Goal: Transaction & Acquisition: Book appointment/travel/reservation

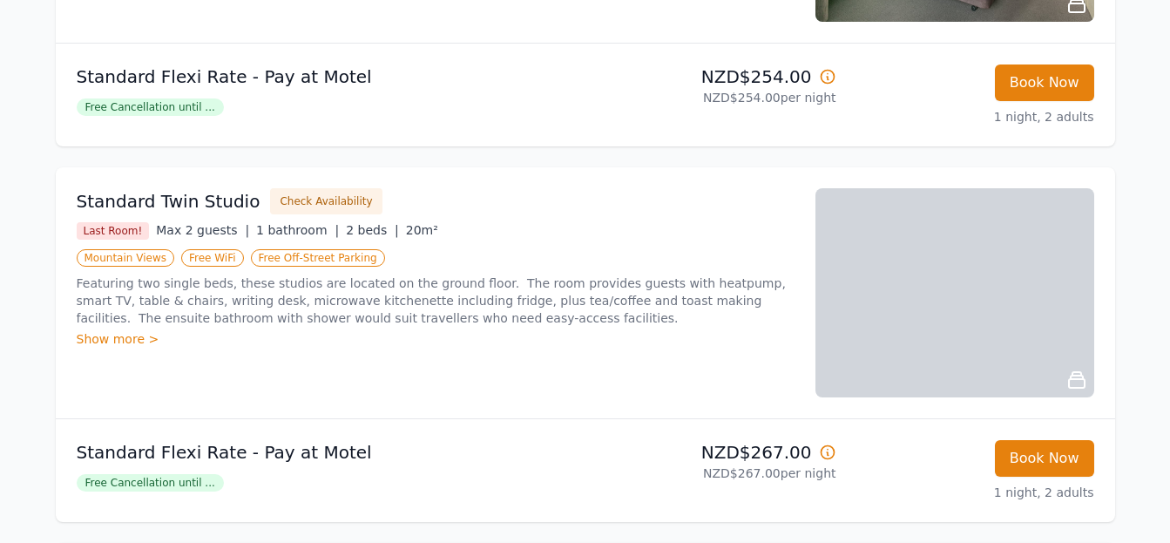
scroll to position [610, 0]
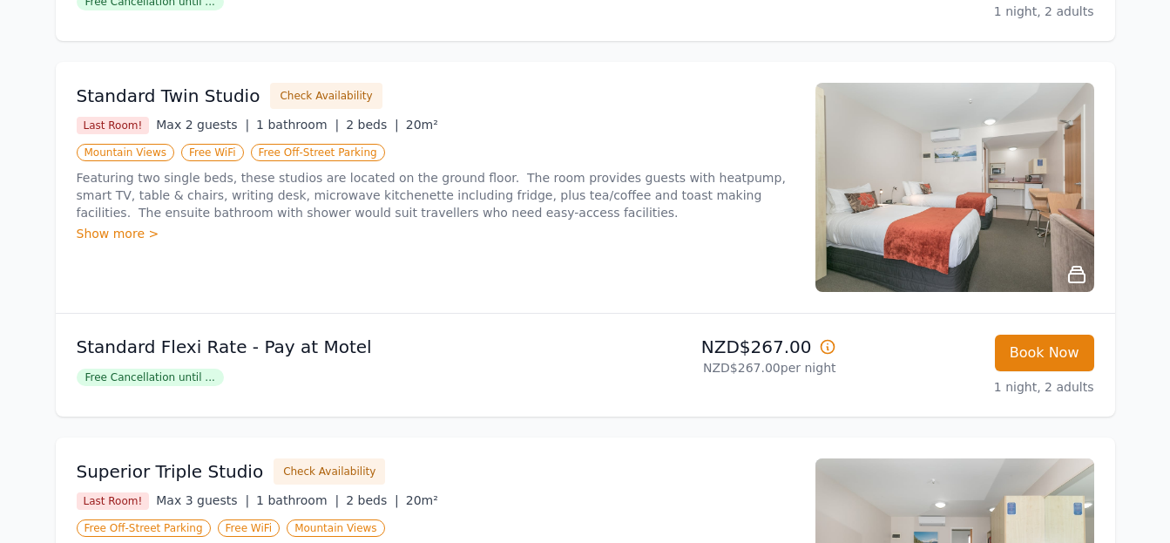
click at [1076, 279] on icon at bounding box center [1077, 274] width 16 height 16
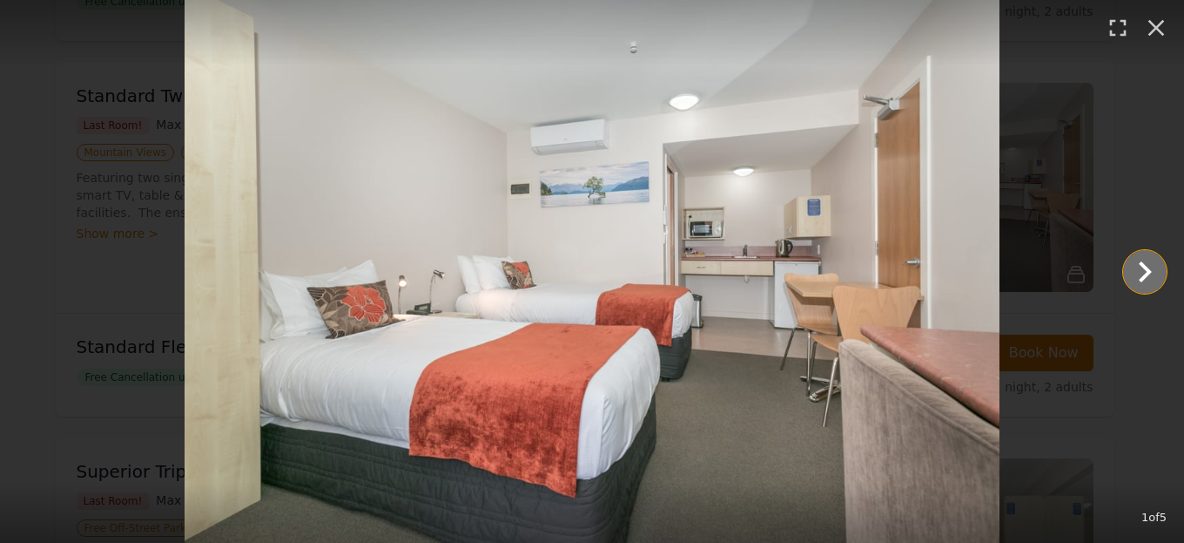
click at [1145, 274] on icon "Show slide 2 of 5" at bounding box center [1145, 271] width 13 height 21
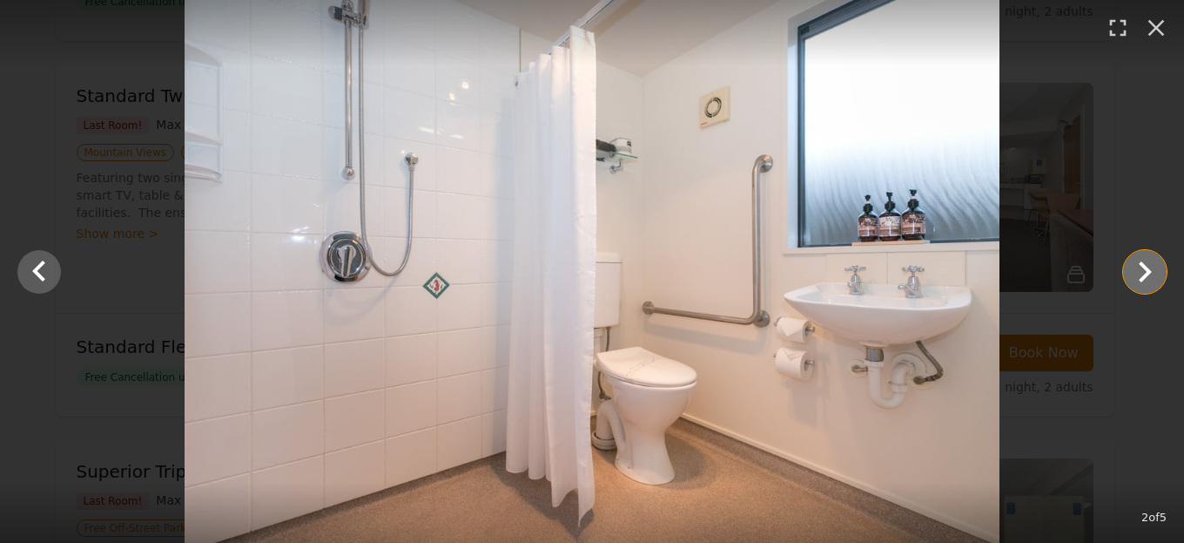
click at [1145, 274] on icon "Show slide 3 of 5" at bounding box center [1145, 271] width 13 height 21
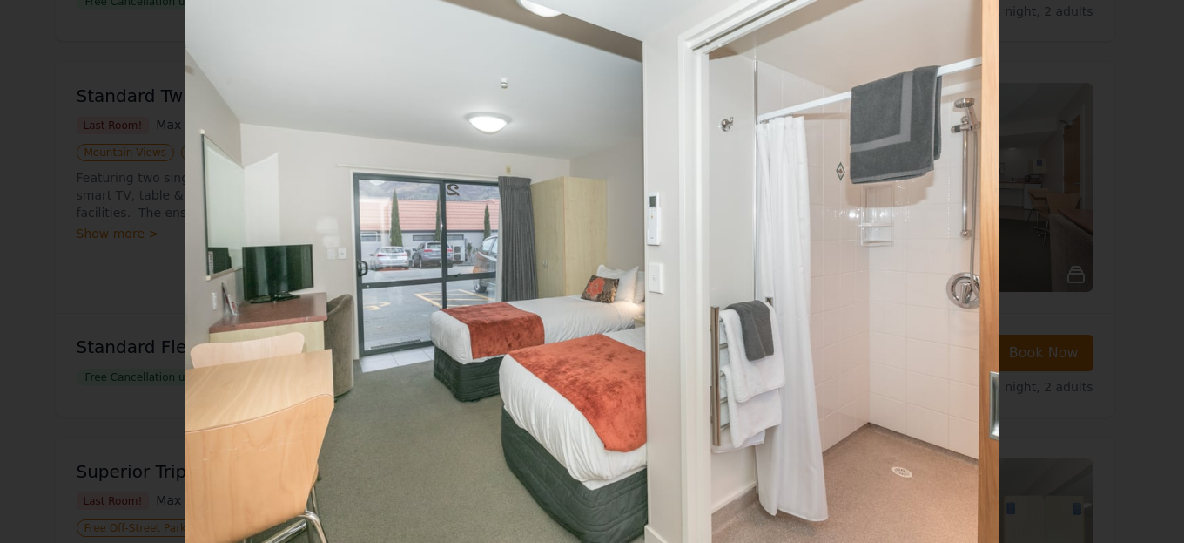
click at [1145, 274] on icon "Show slide 4 of 5" at bounding box center [1145, 271] width 13 height 21
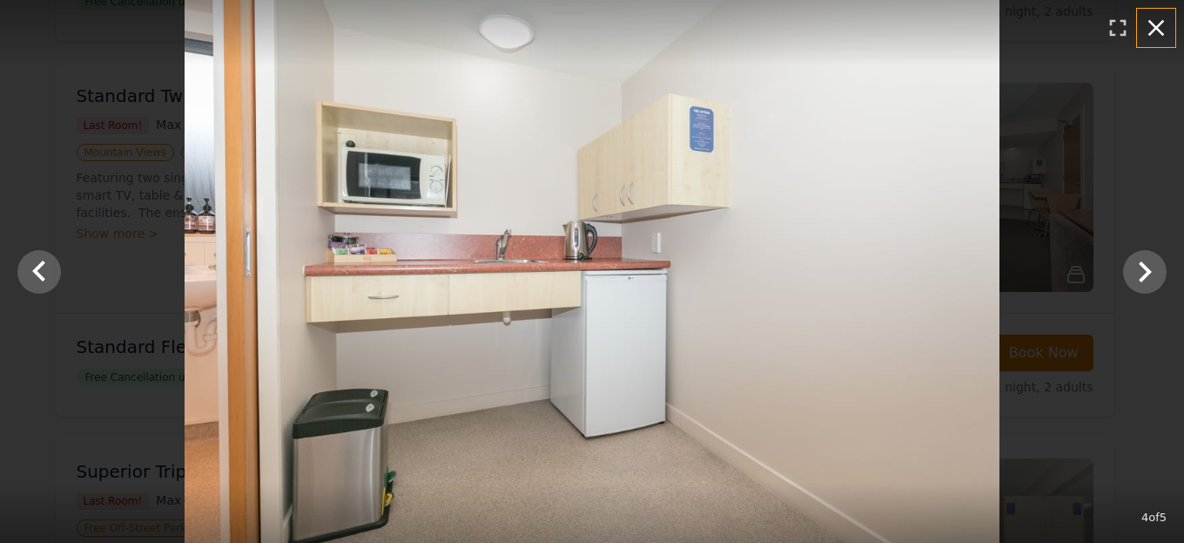
click at [1157, 30] on icon "button" at bounding box center [1157, 28] width 28 height 28
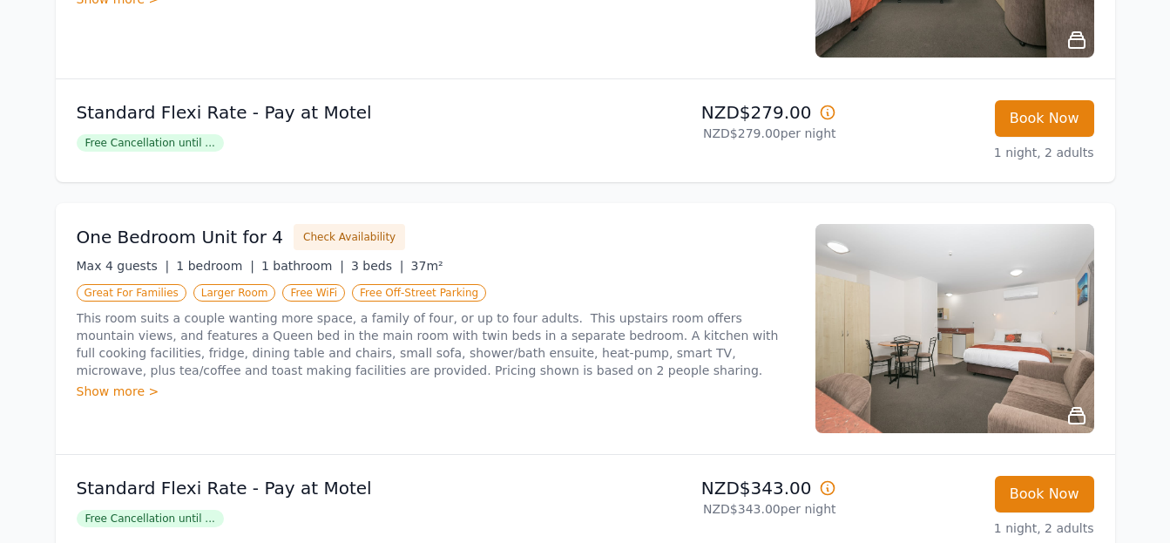
scroll to position [1045, 0]
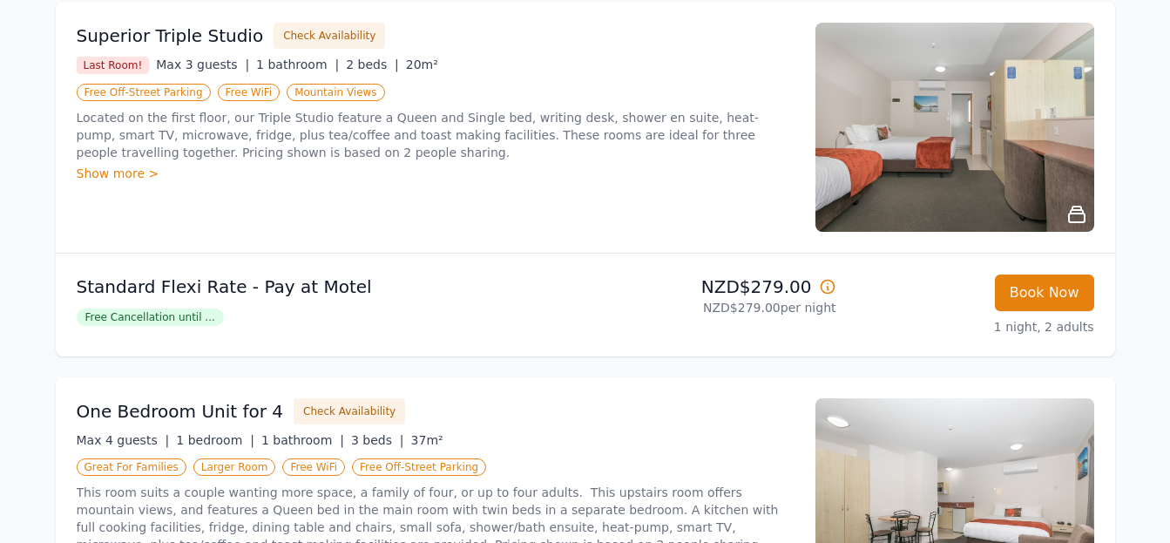
click at [106, 175] on div "Show more >" at bounding box center [436, 173] width 718 height 17
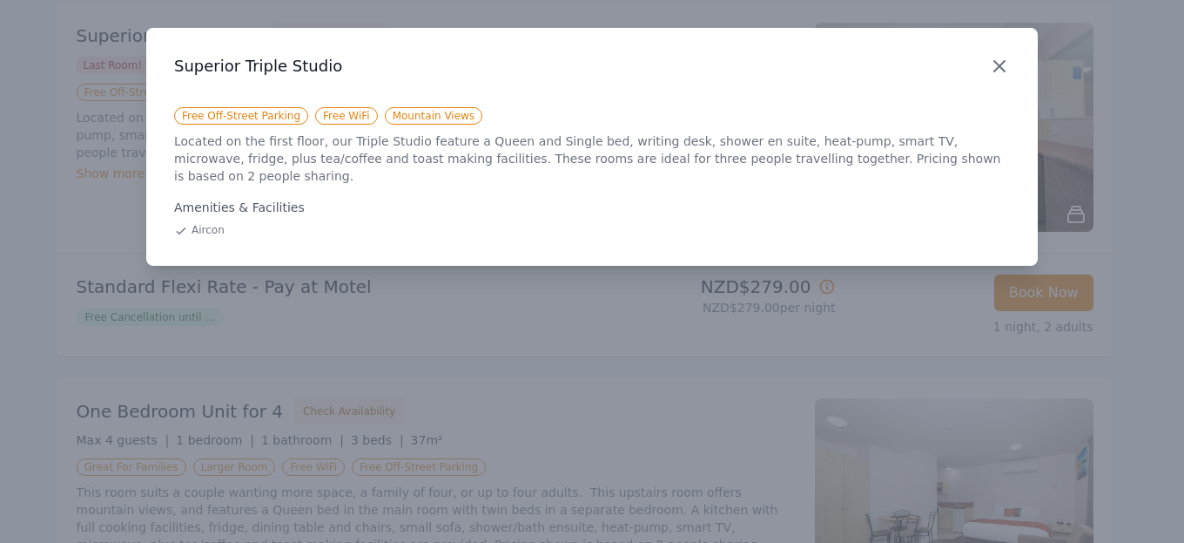
click at [1004, 62] on icon "button" at bounding box center [999, 66] width 21 height 21
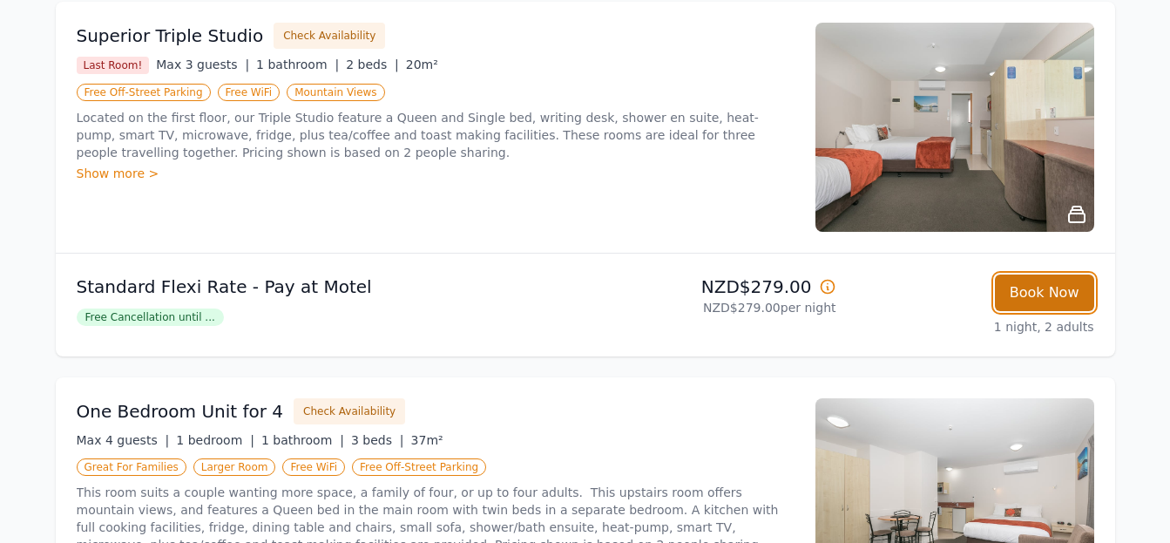
click at [1054, 288] on button "Book Now" at bounding box center [1044, 292] width 99 height 37
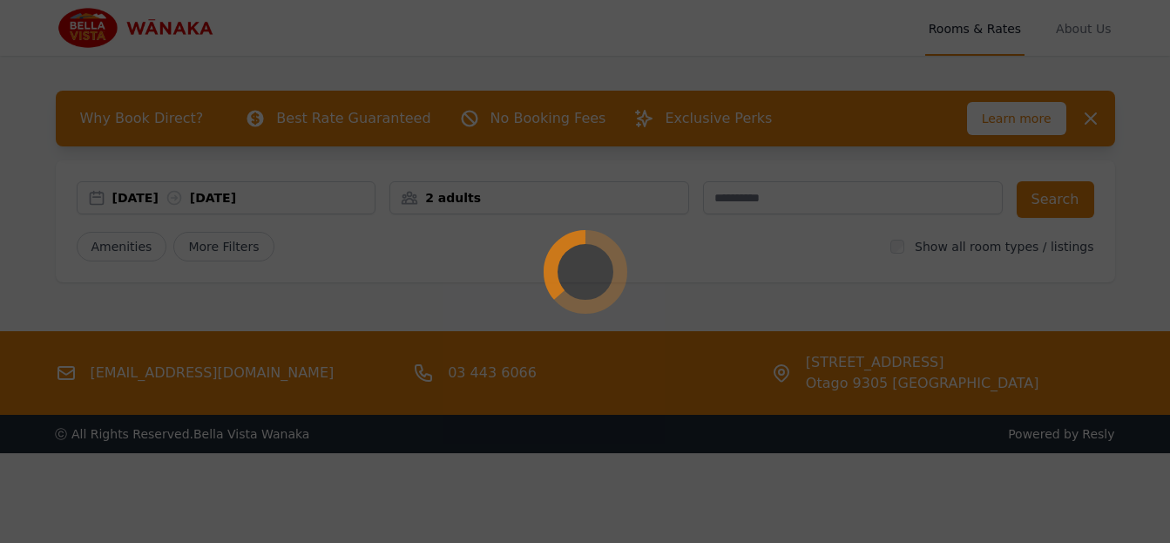
select select "**"
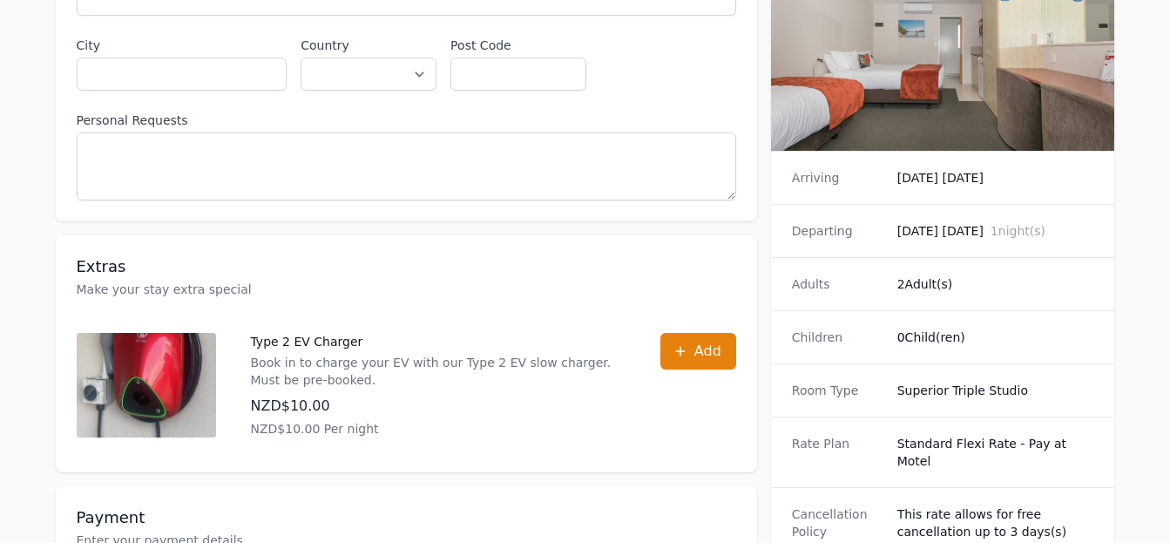
scroll to position [610, 0]
